Goal: Task Accomplishment & Management: Complete application form

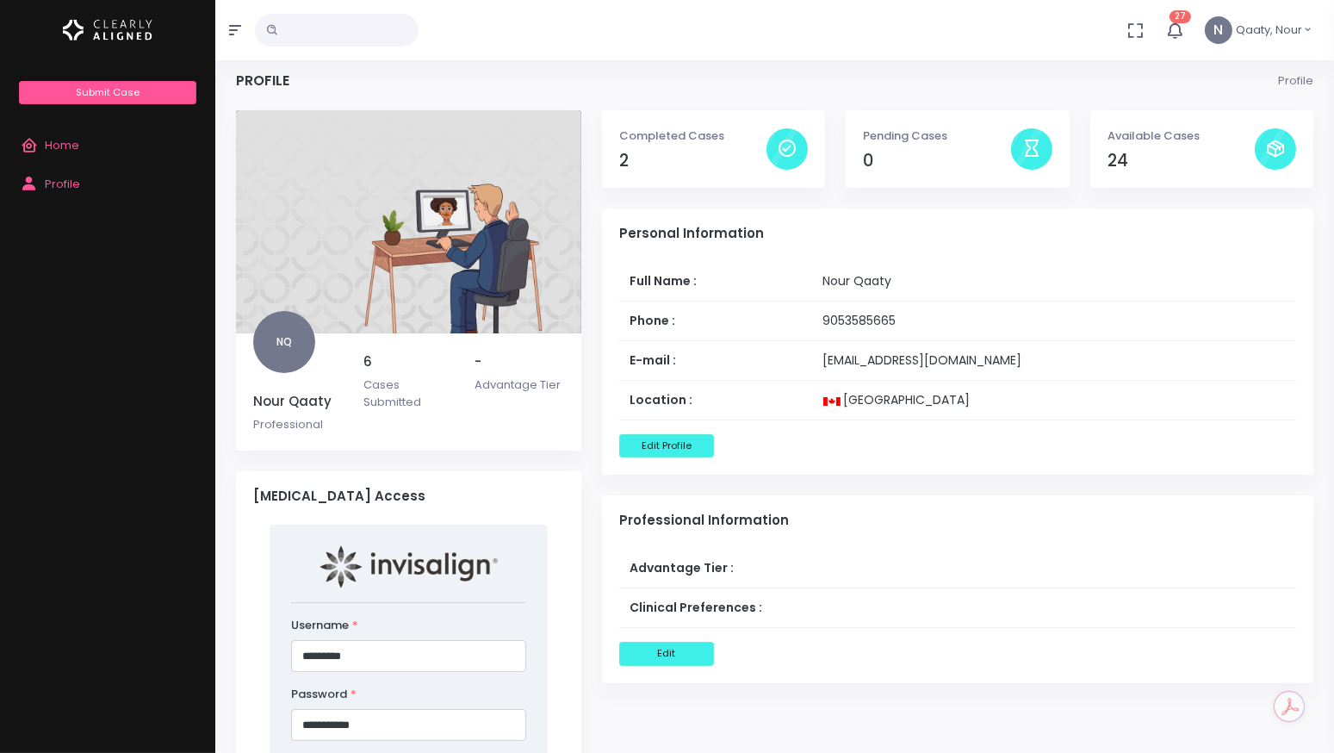
scroll to position [5, 0]
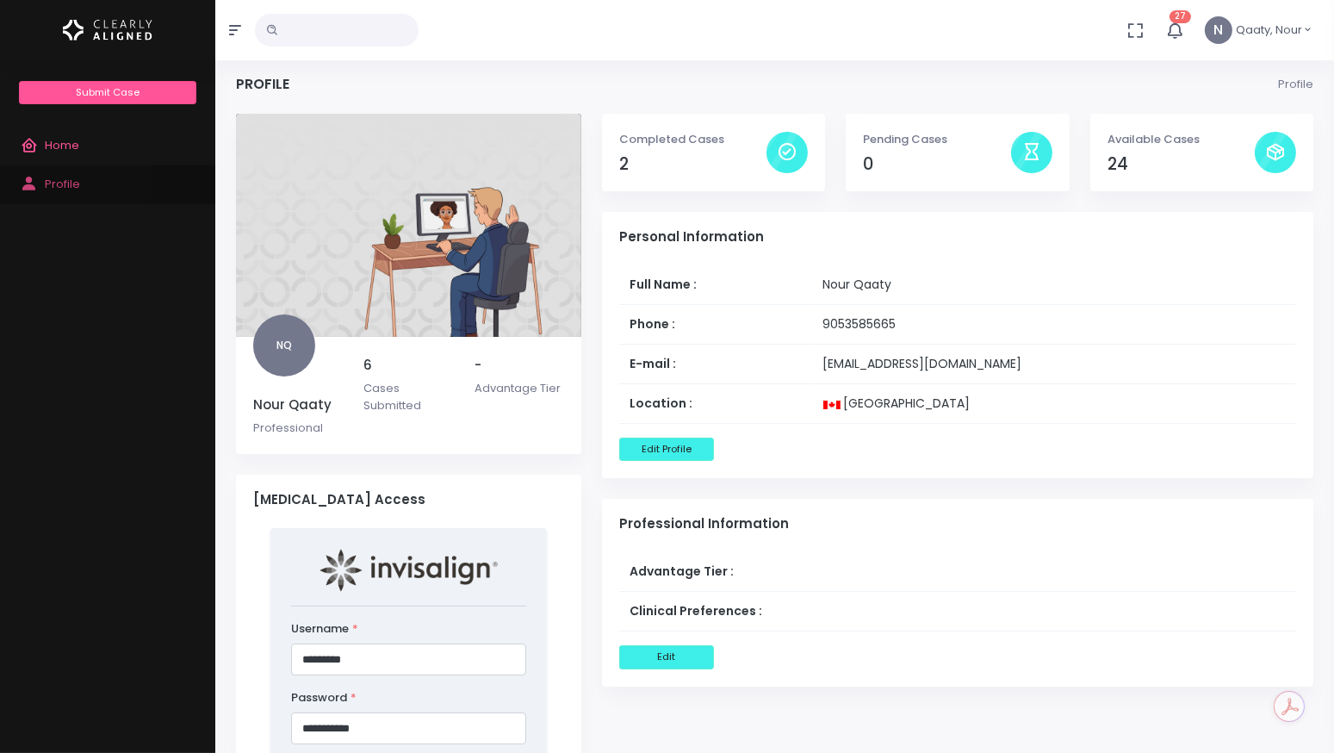
click at [58, 176] on span "Profile" at bounding box center [62, 184] width 35 height 16
click at [1177, 25] on icon "button" at bounding box center [1176, 31] width 20 height 20
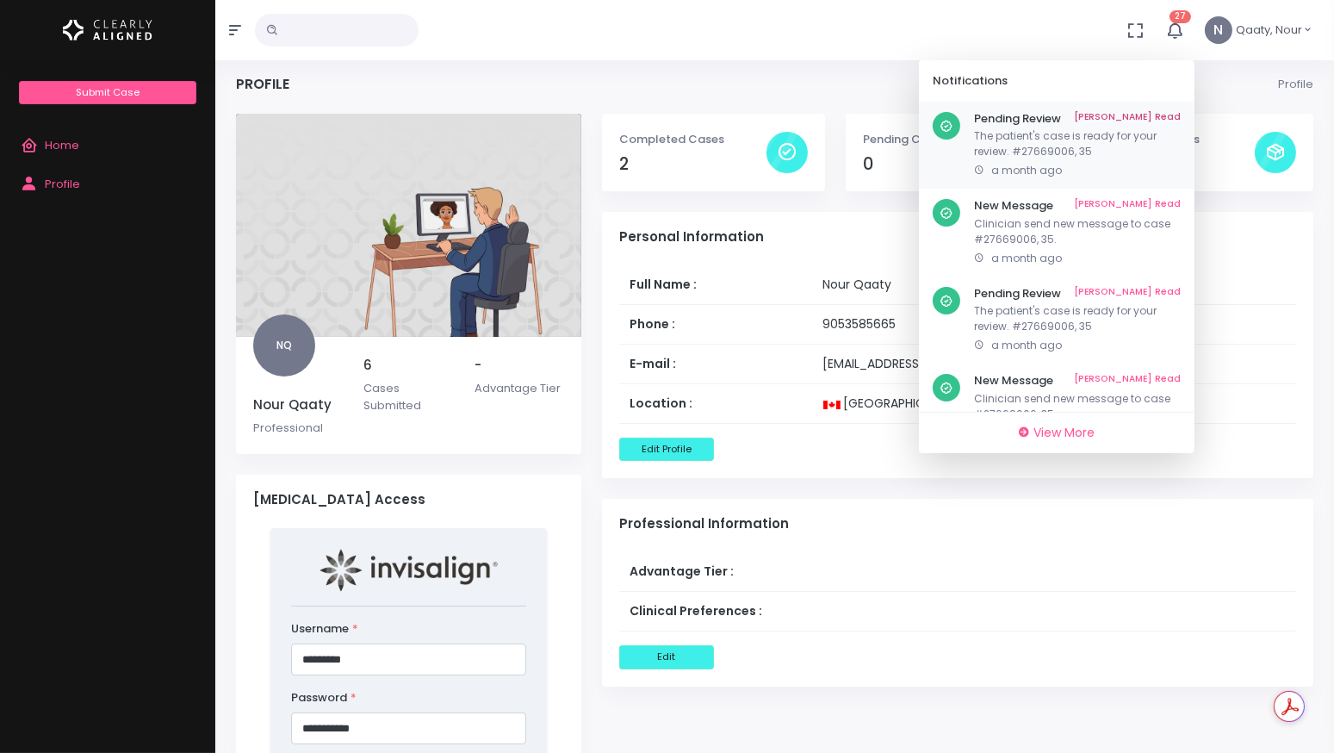
click at [1152, 121] on link "[PERSON_NAME] Read" at bounding box center [1127, 119] width 107 height 14
click at [1067, 422] on link "View More" at bounding box center [1057, 433] width 262 height 27
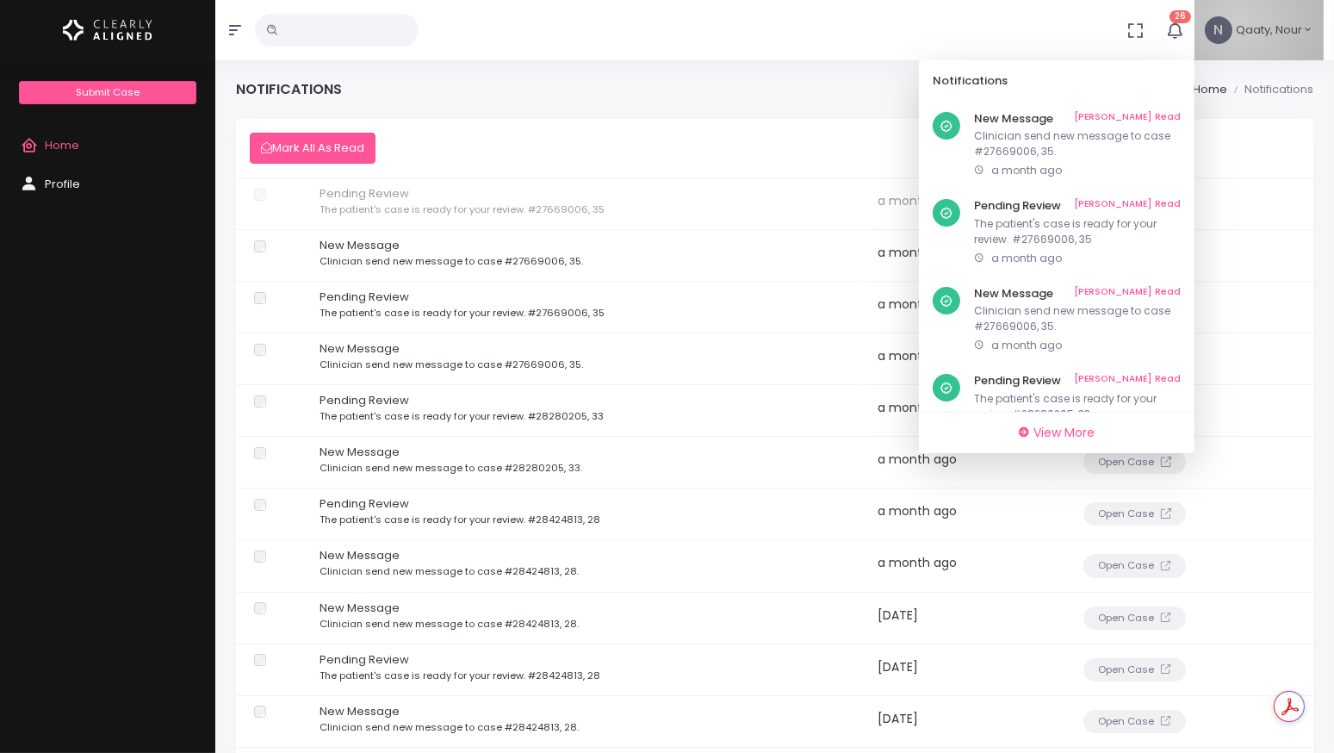
click at [1241, 22] on span "Qaaty, Nour" at bounding box center [1269, 30] width 66 height 17
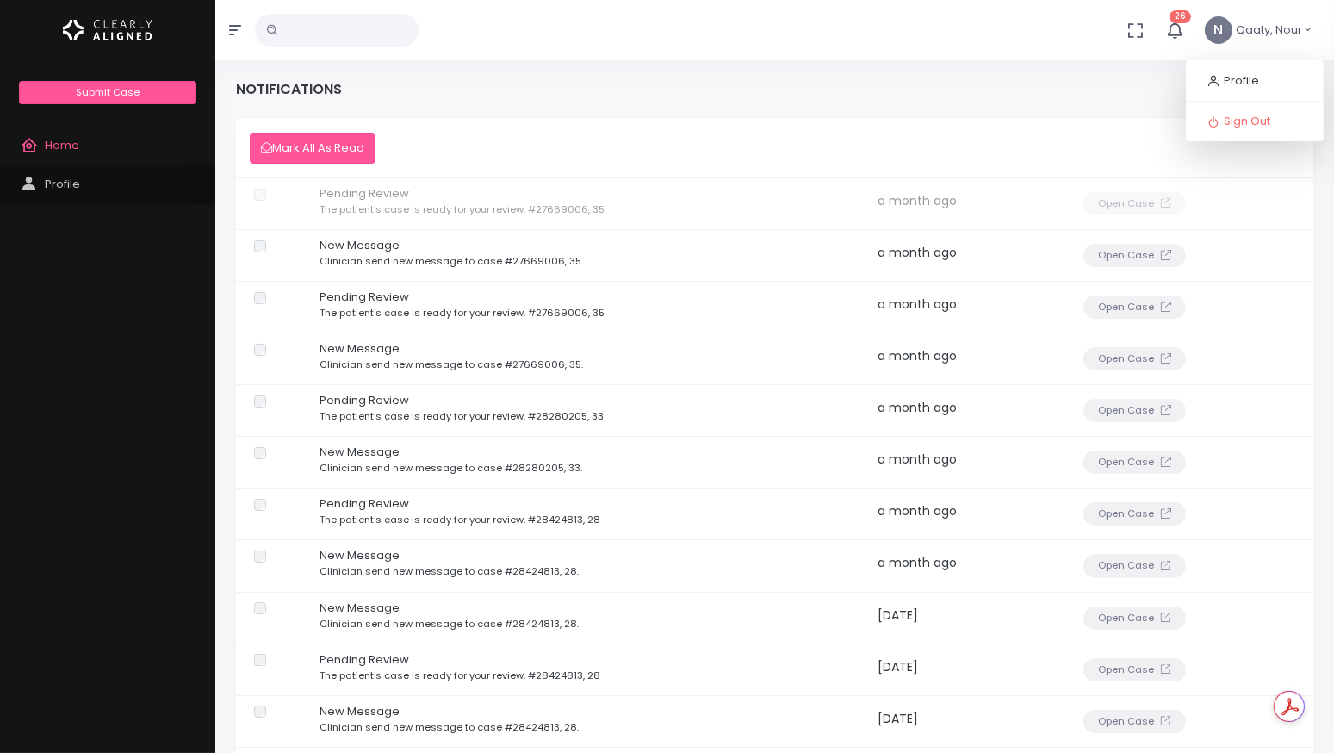
click at [91, 192] on link "Profile" at bounding box center [107, 184] width 215 height 39
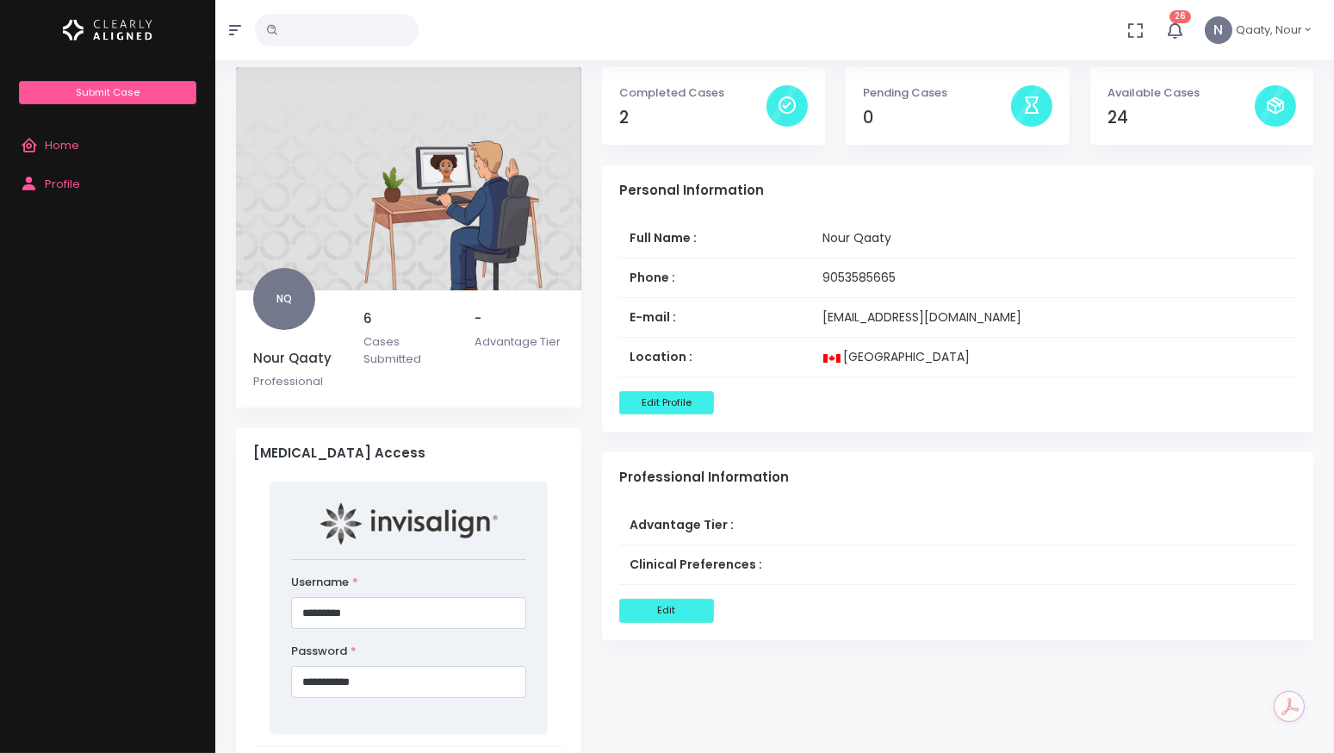
scroll to position [39, 0]
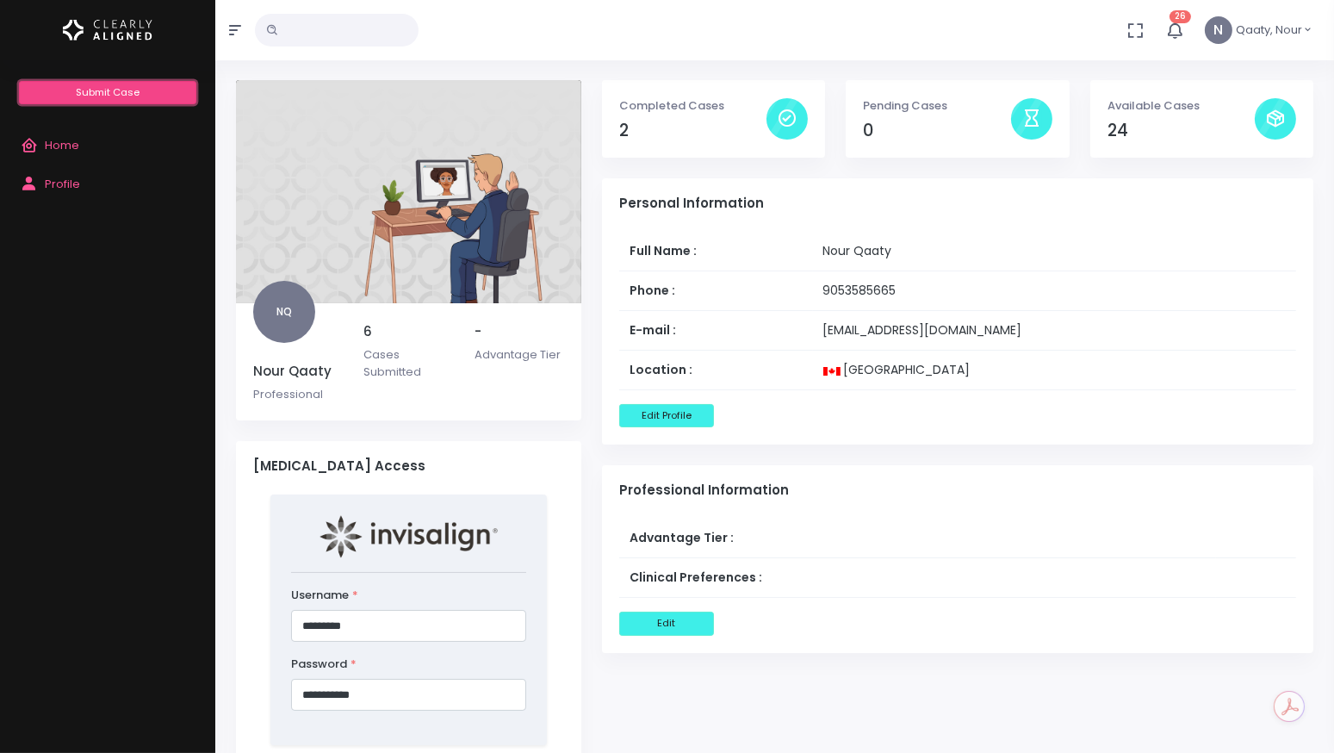
click at [132, 94] on span "Submit Case" at bounding box center [108, 92] width 64 height 14
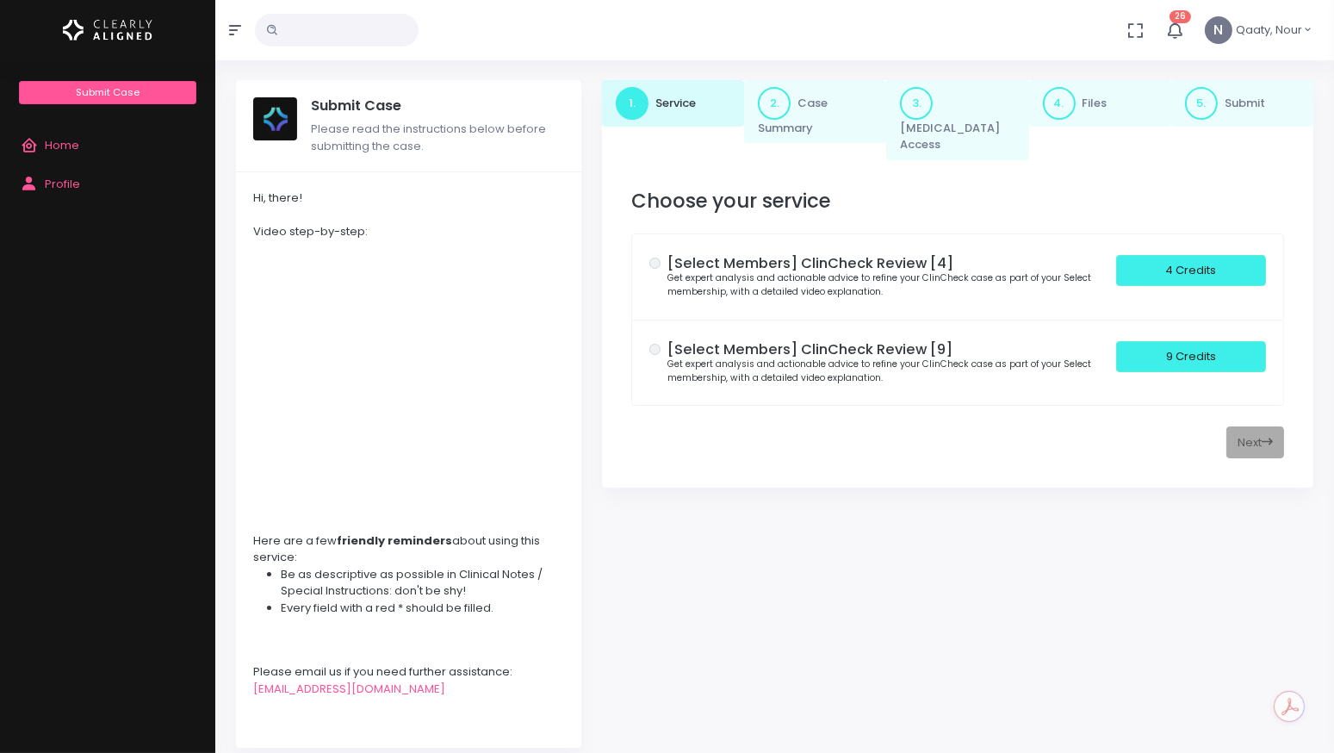
click at [790, 125] on link "2. Case Summary" at bounding box center [815, 112] width 142 height 64
click at [64, 190] on span "Profile" at bounding box center [62, 184] width 35 height 16
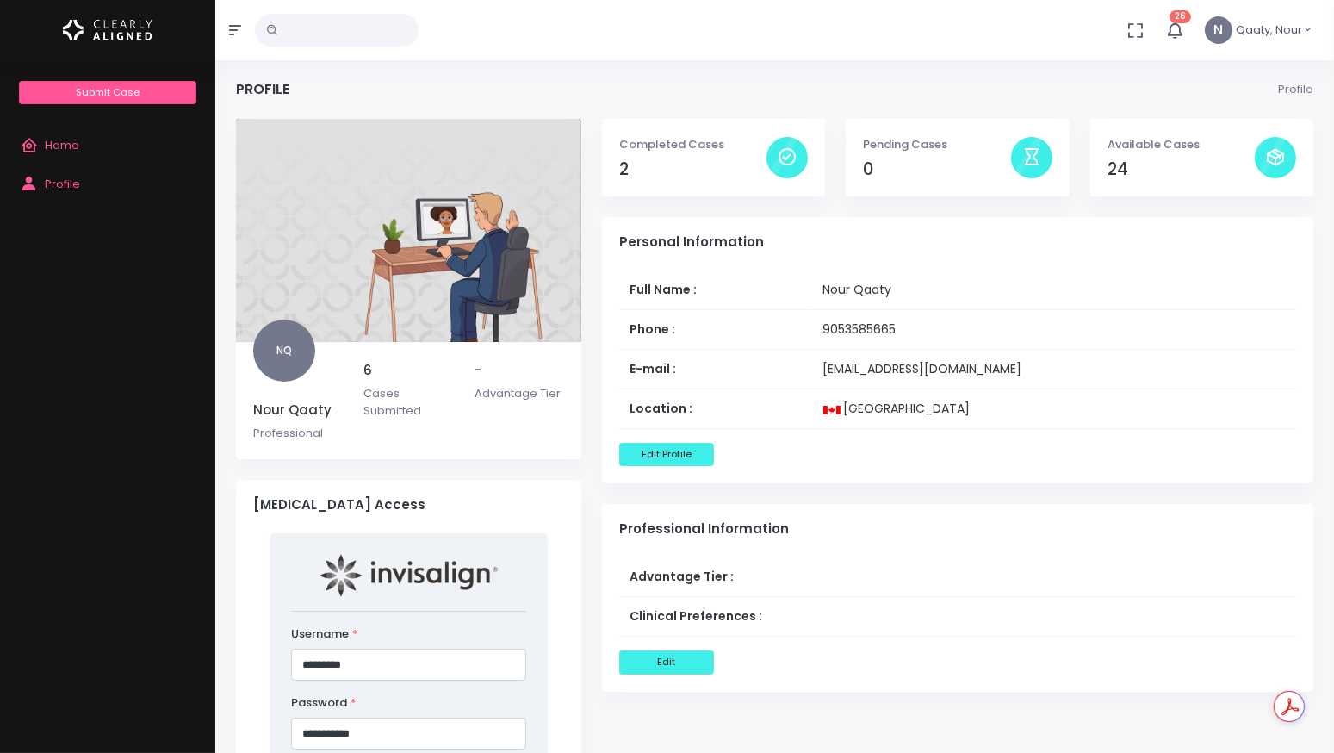
click at [904, 426] on td "[GEOGRAPHIC_DATA]" at bounding box center [1054, 409] width 483 height 40
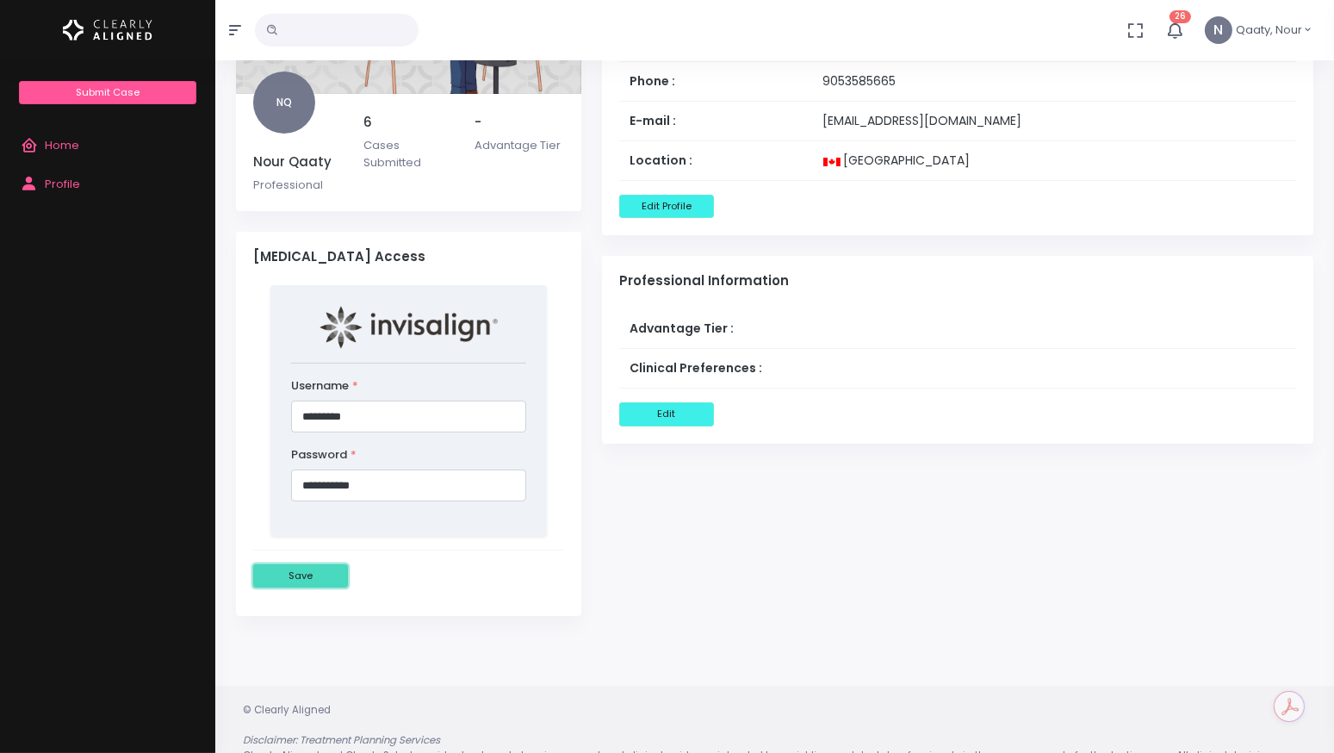
click at [308, 569] on button "Save" at bounding box center [300, 575] width 95 height 23
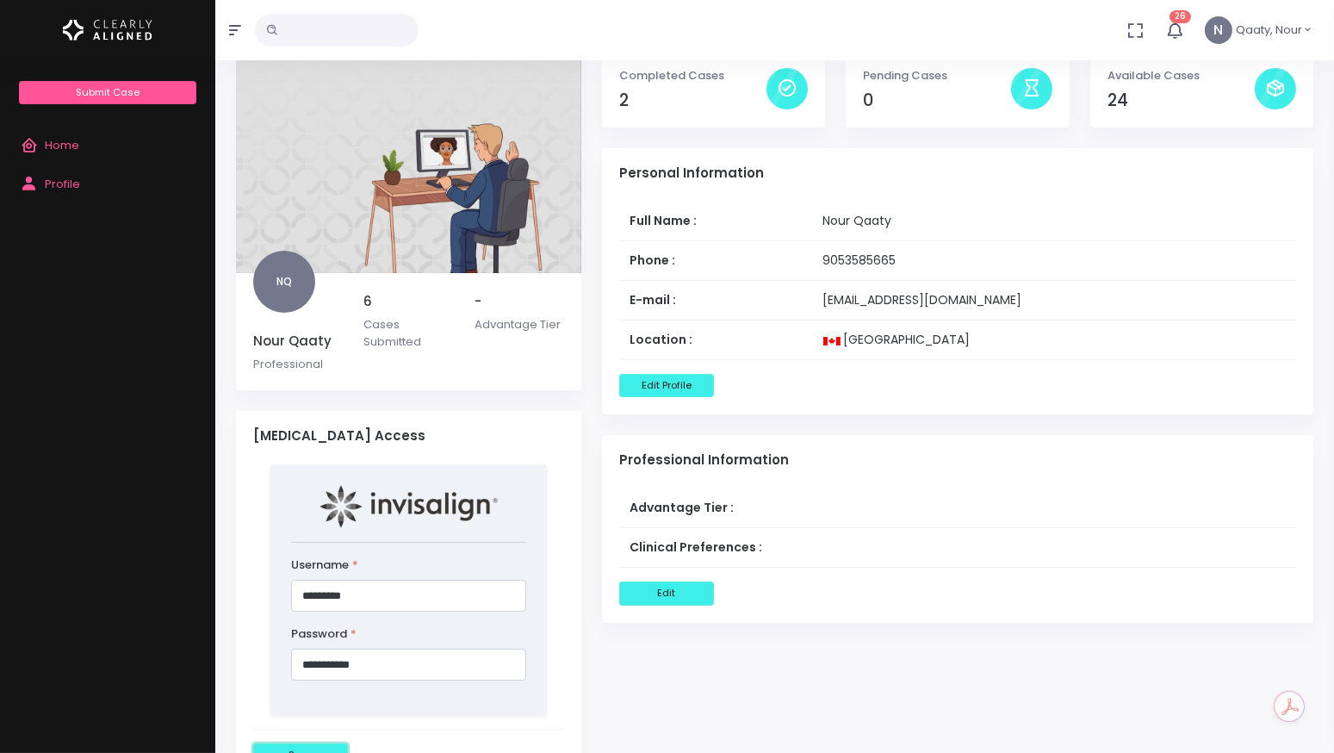
scroll to position [67, 0]
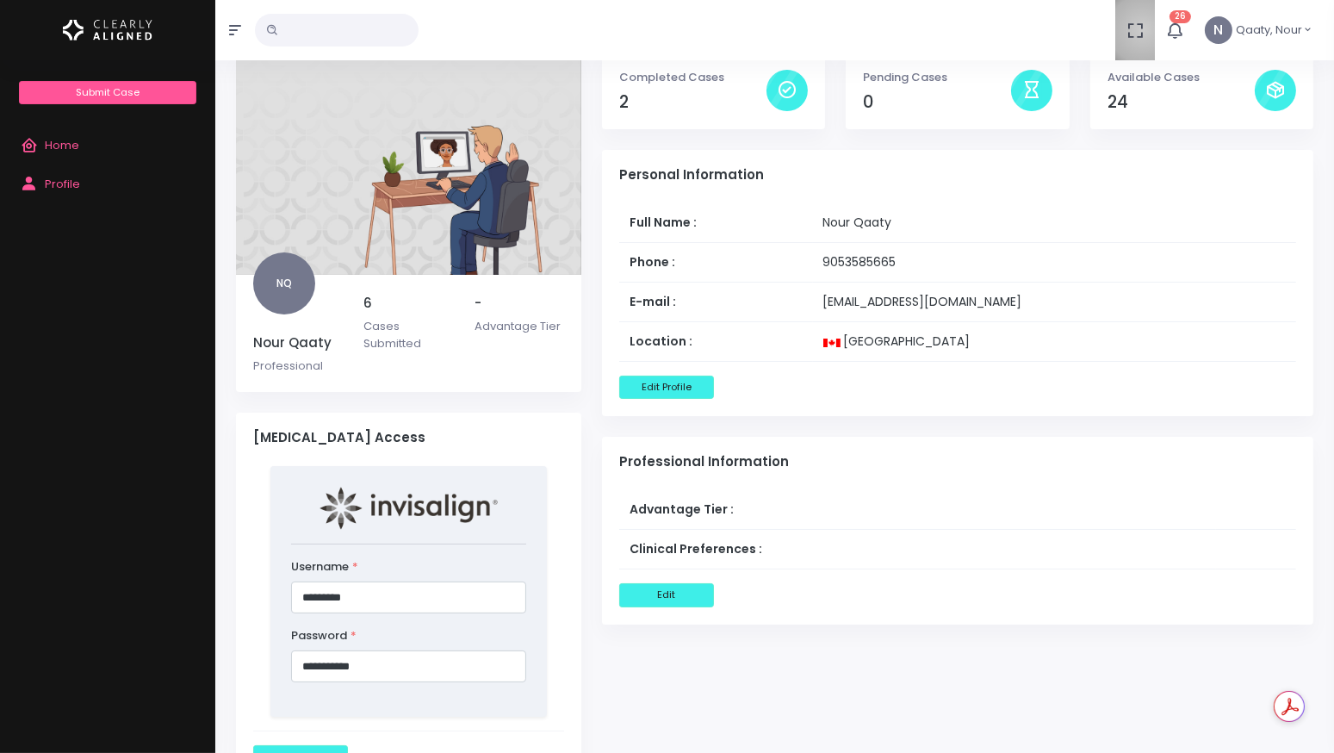
click at [1144, 30] on icon "button" at bounding box center [1135, 30] width 19 height 19
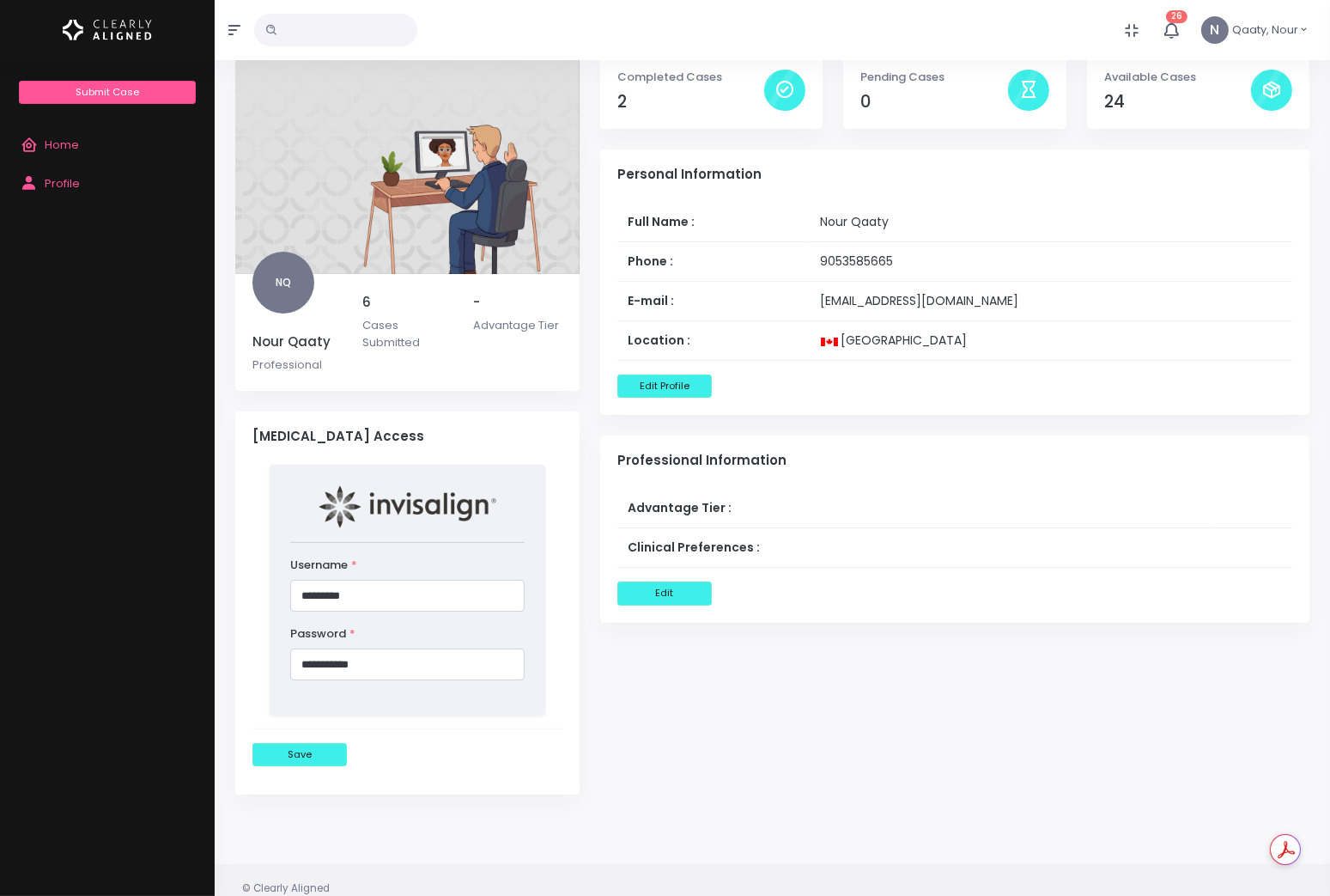
click at [1137, 28] on icon "button" at bounding box center [1132, 30] width 19 height 19
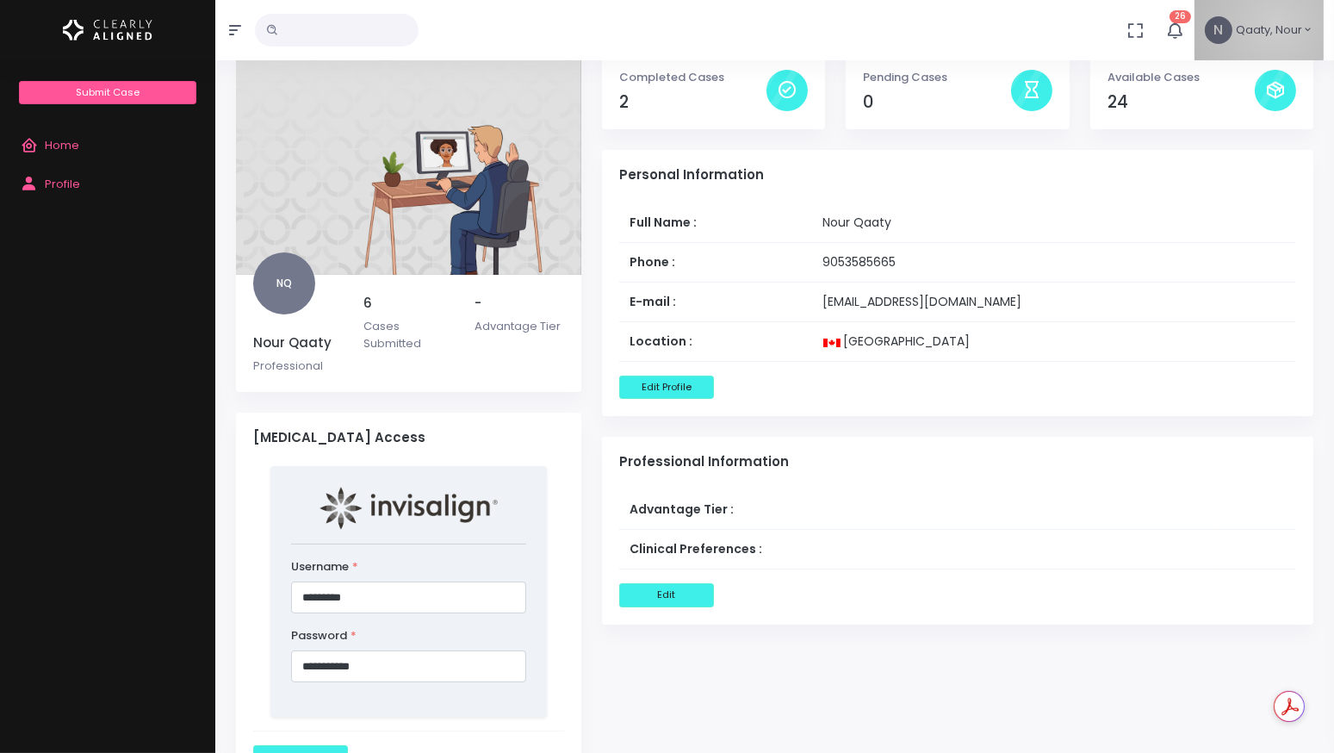
click at [1277, 27] on span "Qaaty, Nour" at bounding box center [1269, 30] width 66 height 17
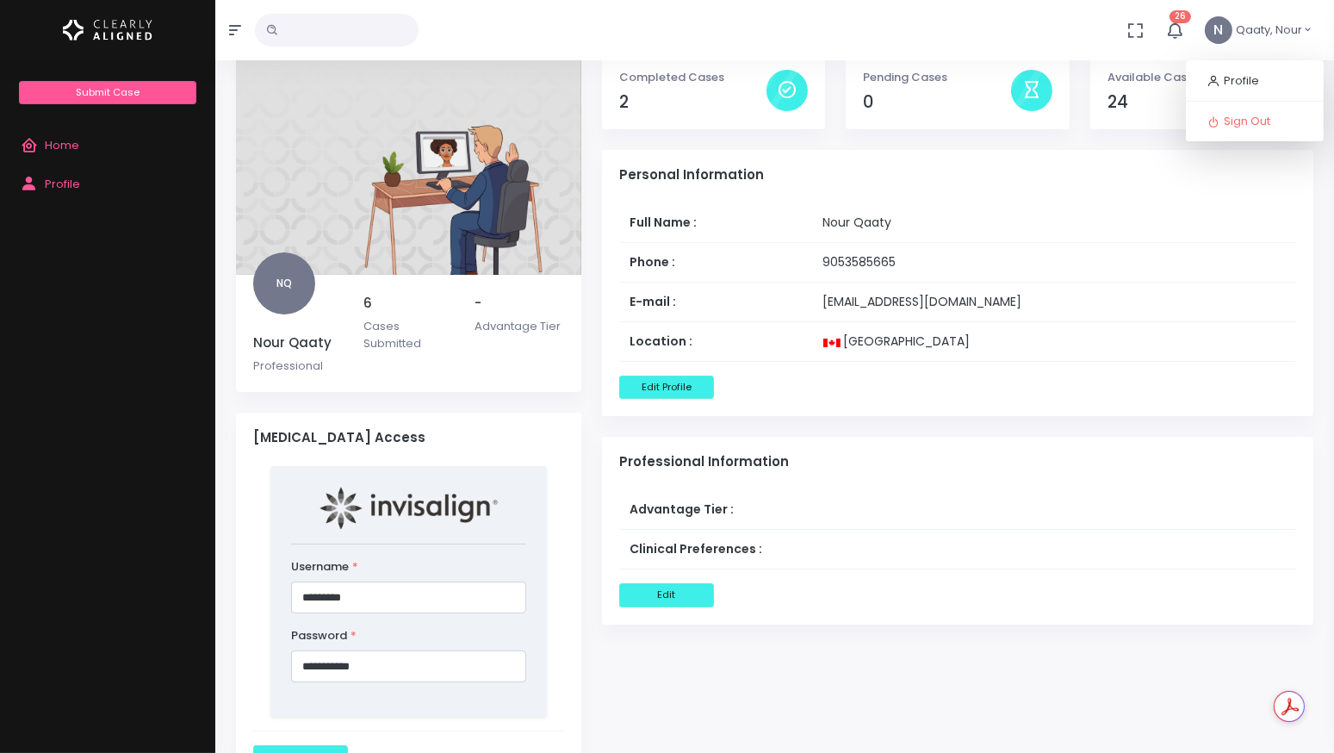
click at [1000, 55] on div "No data found, change terms and search again... 26 Notifications New Message Ma…" at bounding box center [667, 30] width 1334 height 60
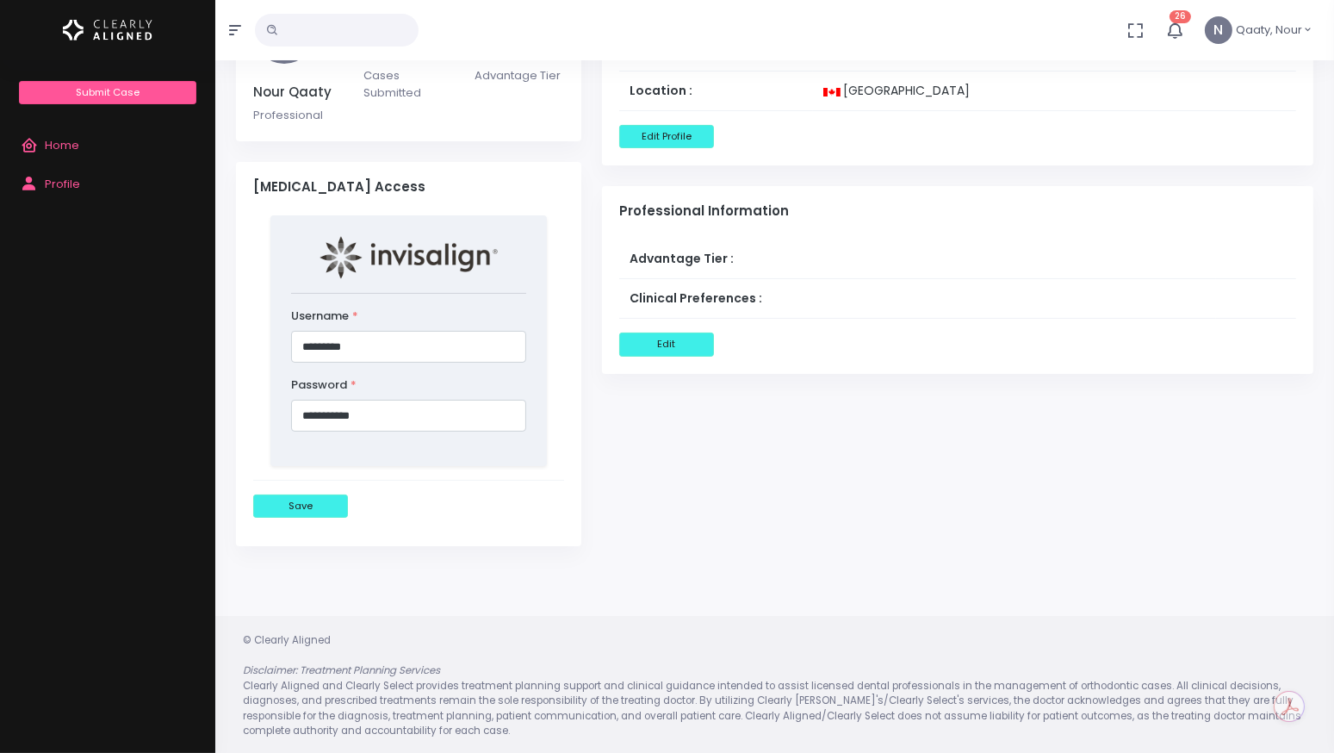
scroll to position [0, 0]
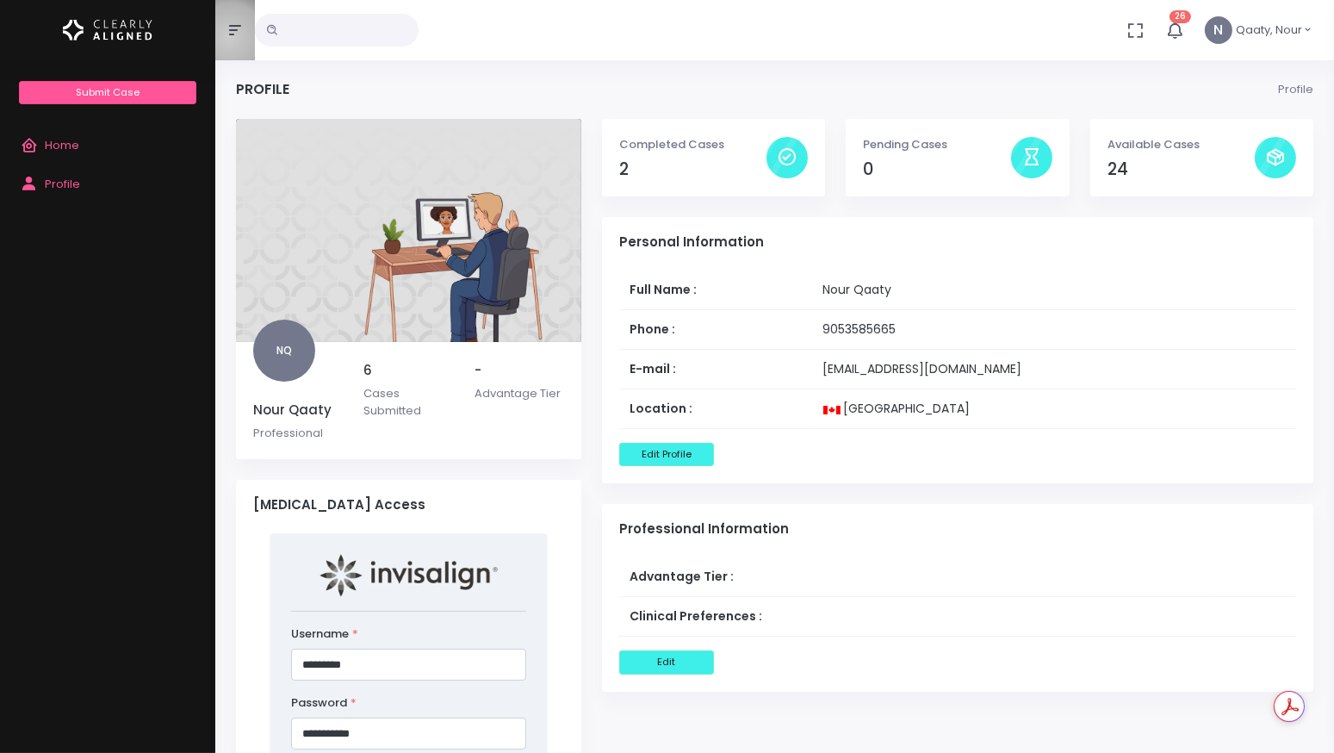
click at [229, 37] on button "button" at bounding box center [235, 30] width 40 height 60
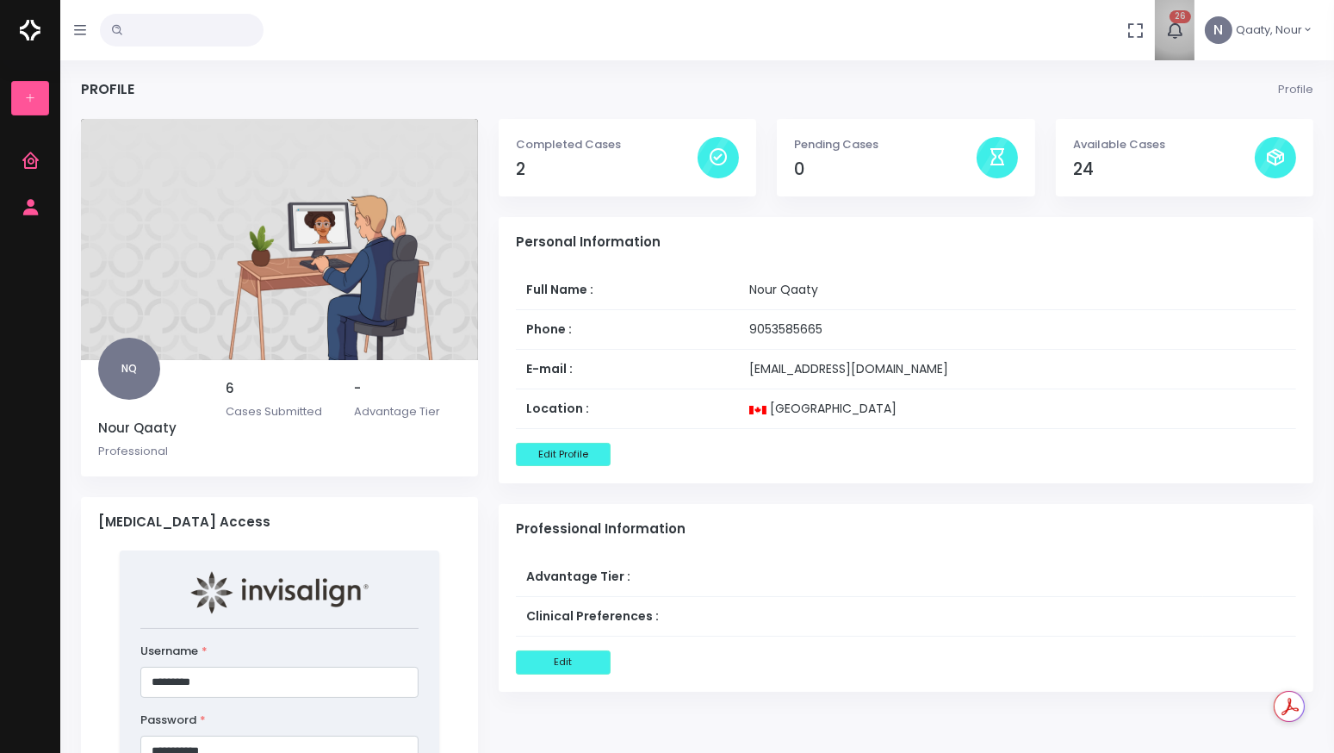
click at [1179, 19] on span "26" at bounding box center [1181, 16] width 22 height 13
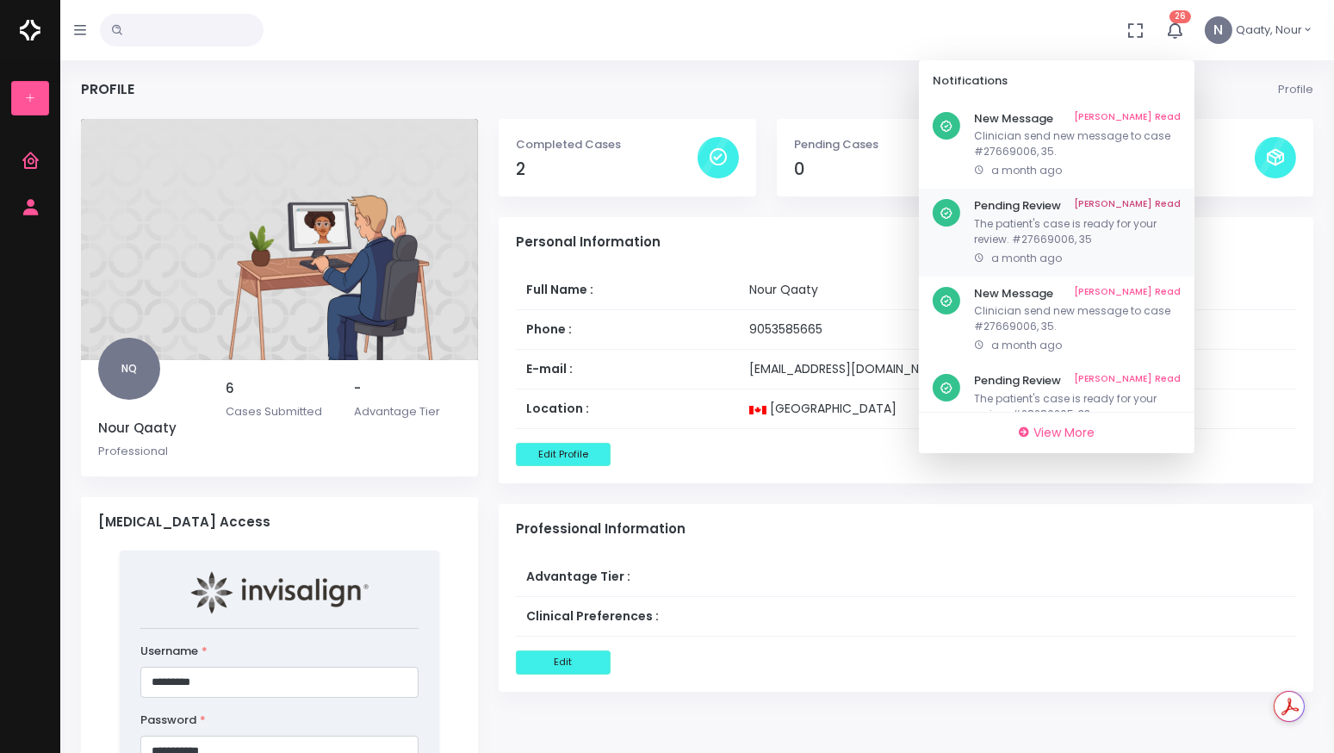
click at [1038, 220] on p "The patient's case is ready for your review. #27669006, 35" at bounding box center [1077, 231] width 207 height 31
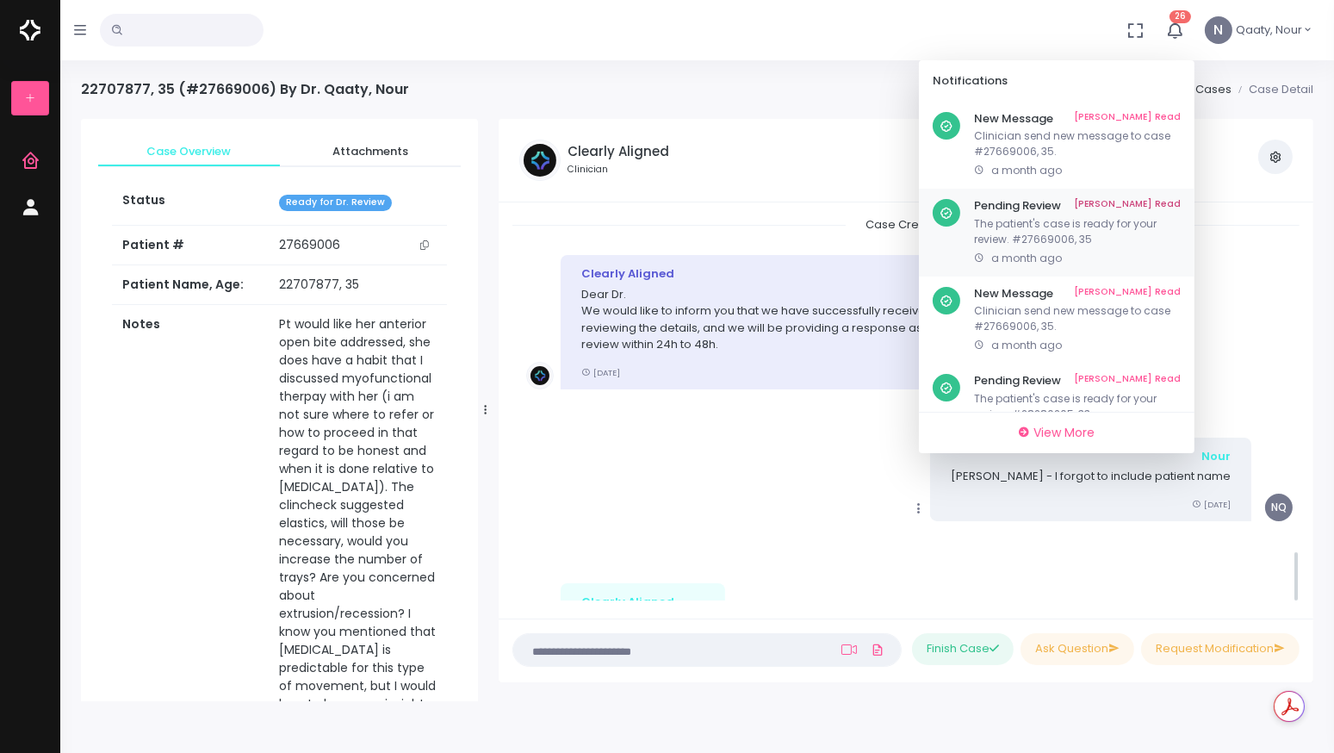
scroll to position [2469, 0]
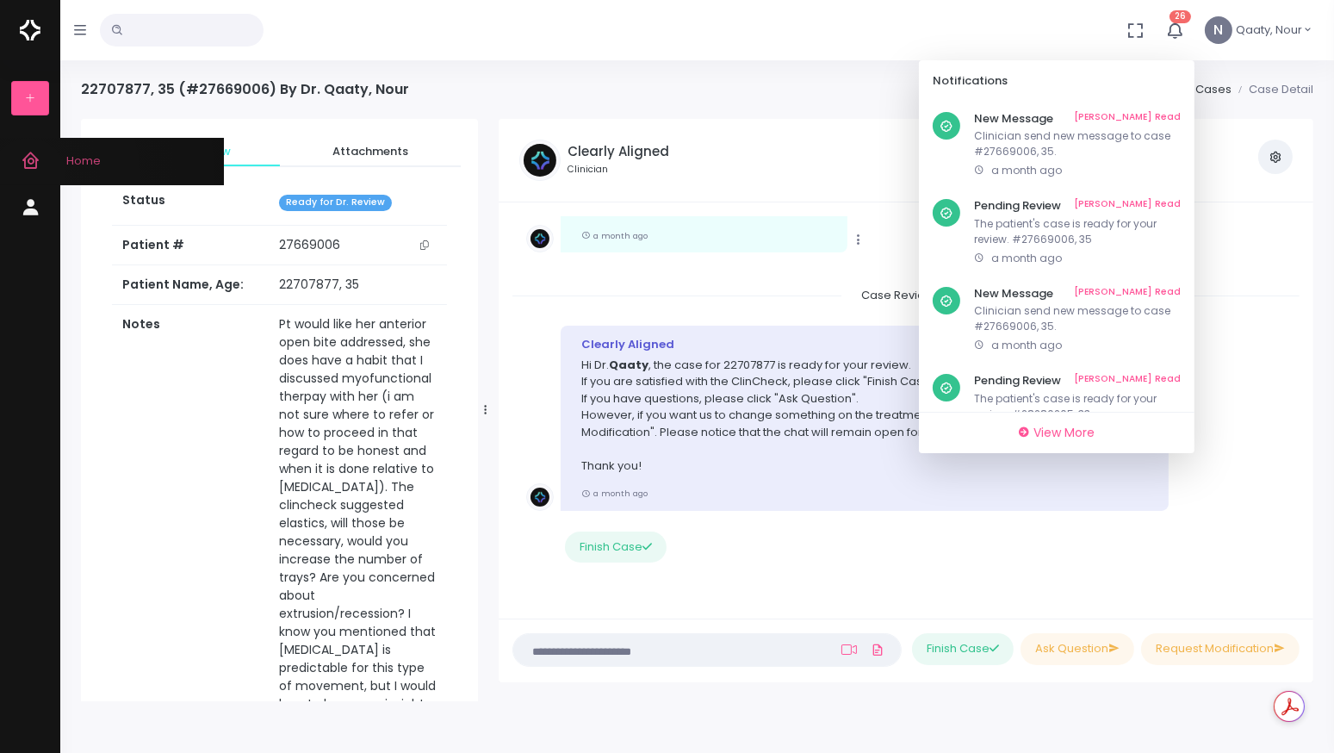
click at [28, 176] on link "Home" at bounding box center [112, 161] width 224 height 47
